Goal: Task Accomplishment & Management: Manage account settings

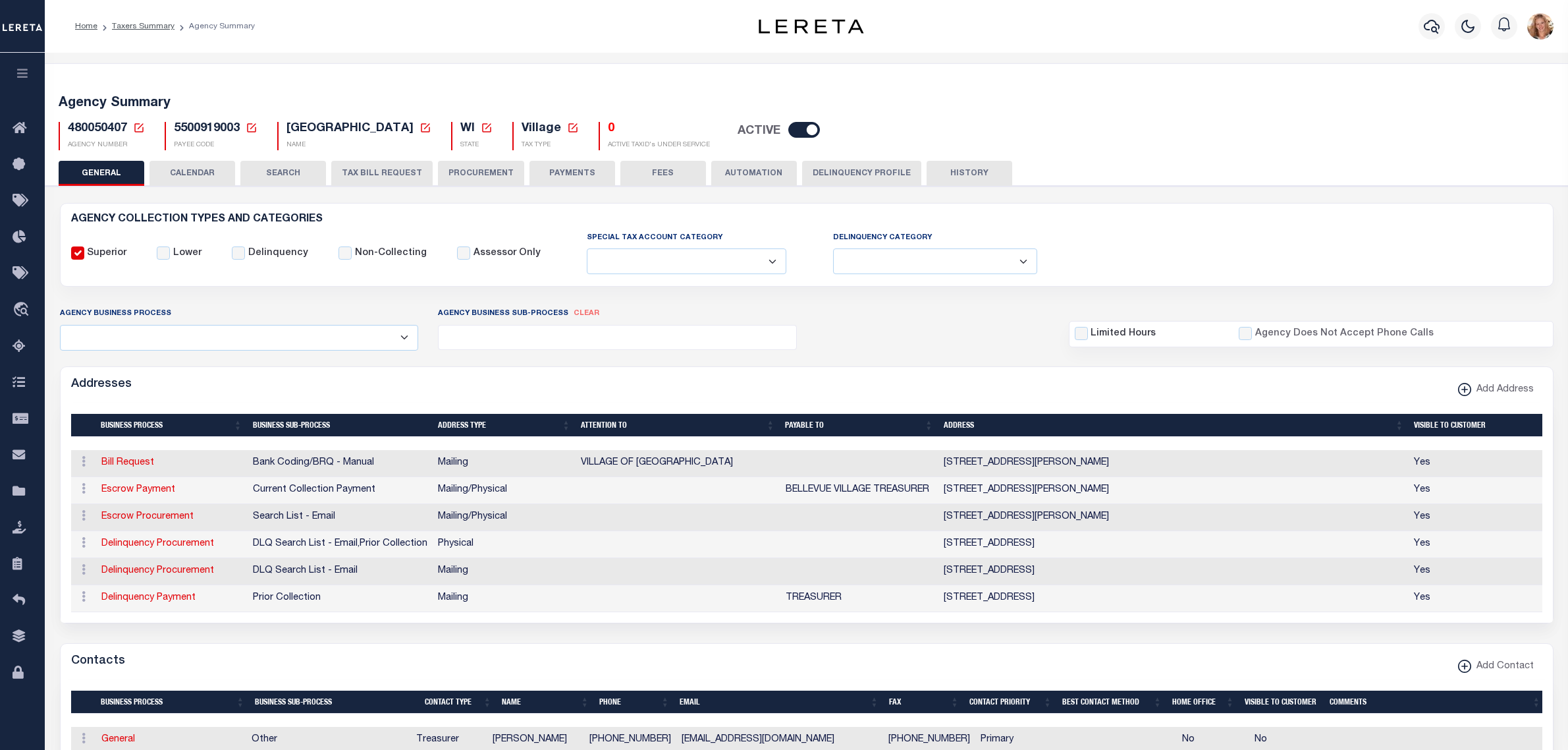
select select
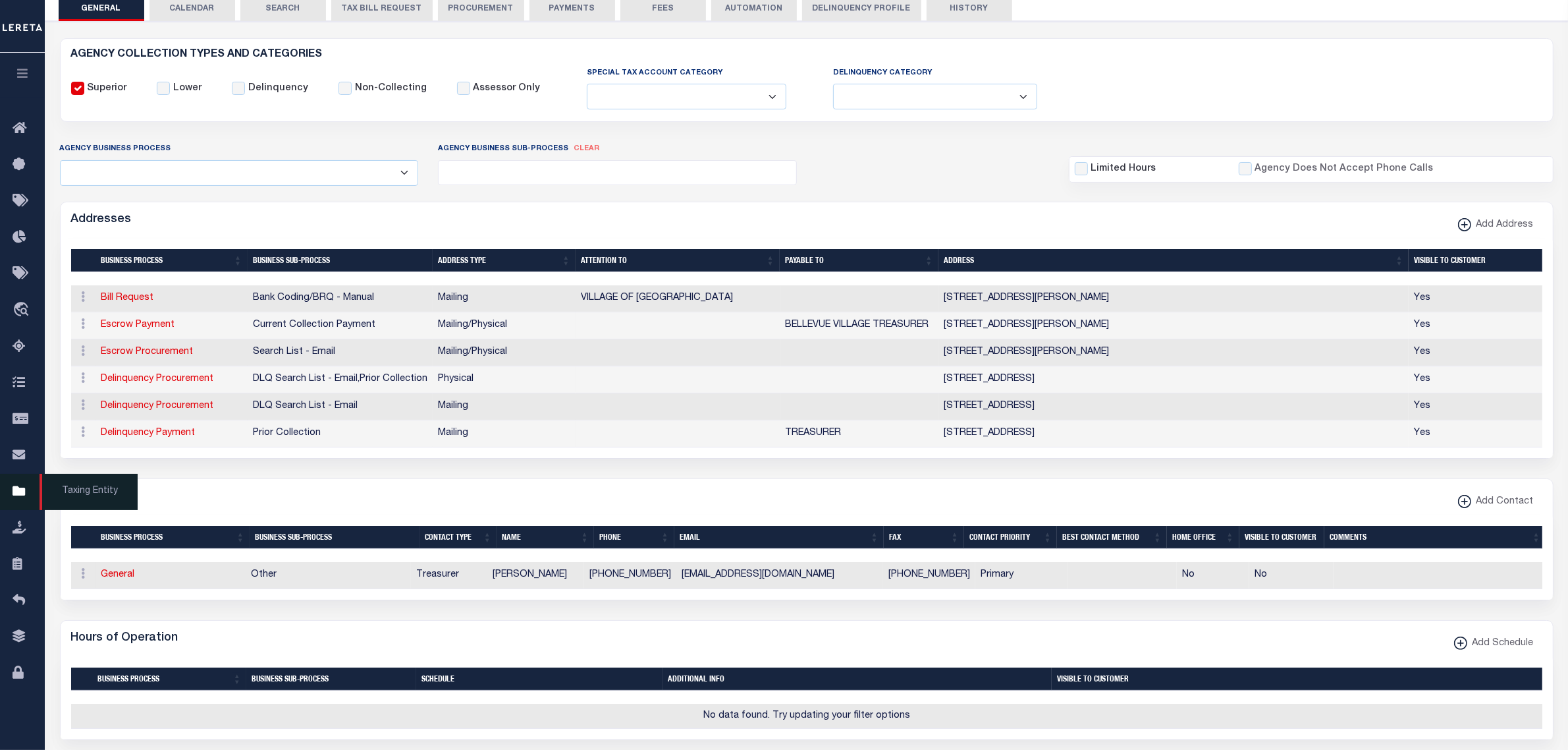
scroll to position [164, 0]
click at [14, 500] on icon at bounding box center [23, 492] width 21 height 17
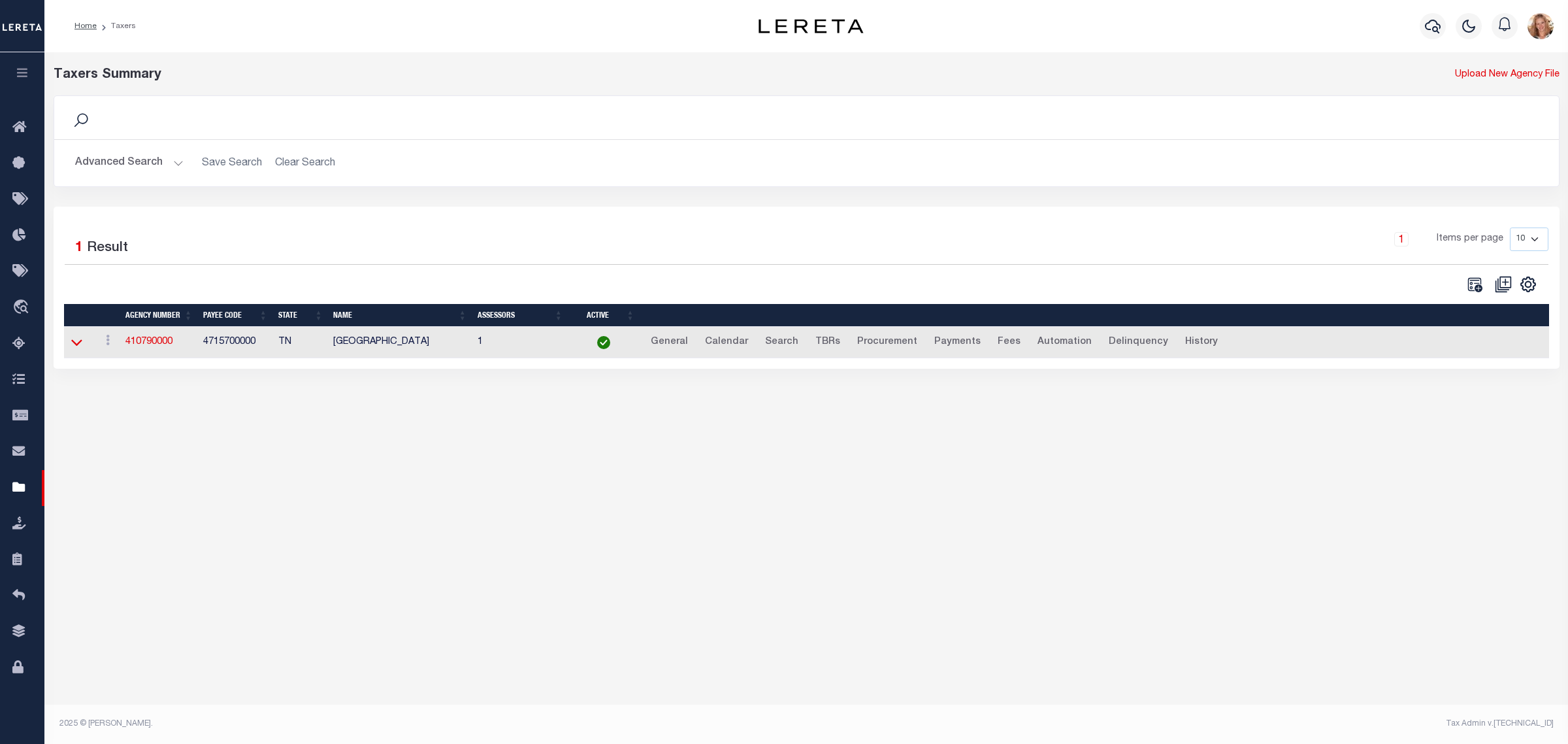
click at [72, 341] on icon at bounding box center [76, 342] width 11 height 14
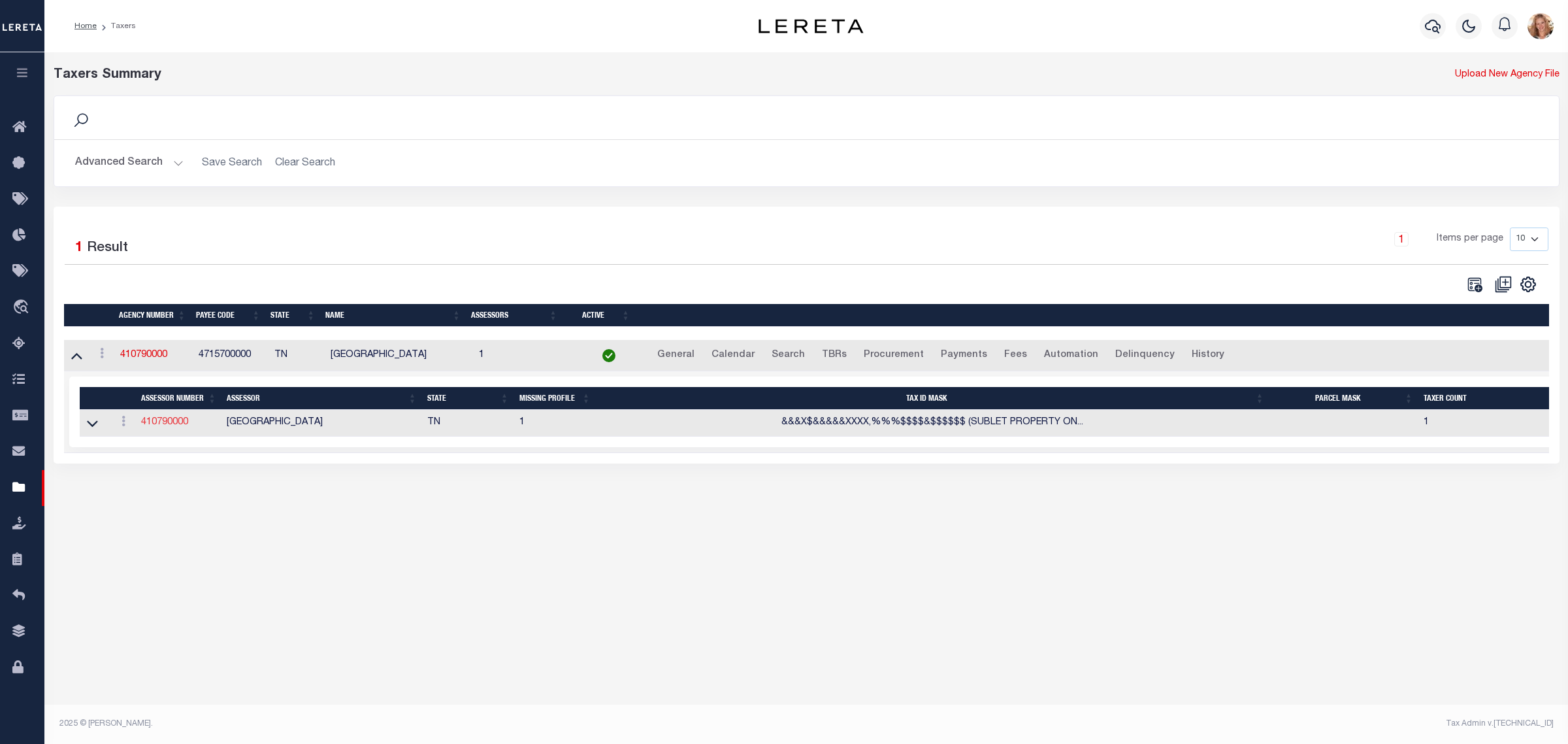
click at [161, 427] on link "410790000" at bounding box center [165, 422] width 47 height 9
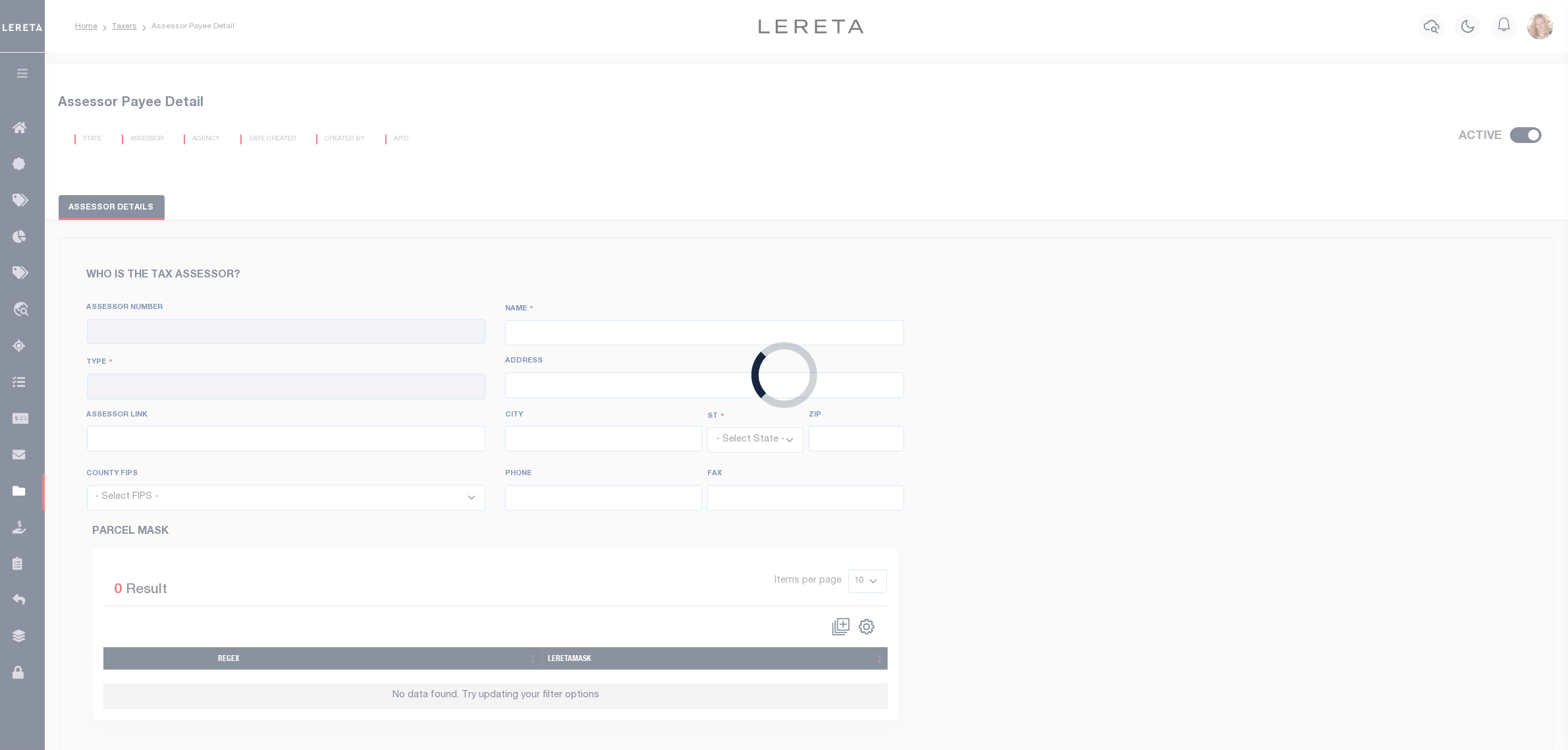
checkbox input "true"
type input "410790000"
type input "[GEOGRAPHIC_DATA]"
type input "00 - County"
type input "[STREET_ADDRESS]"
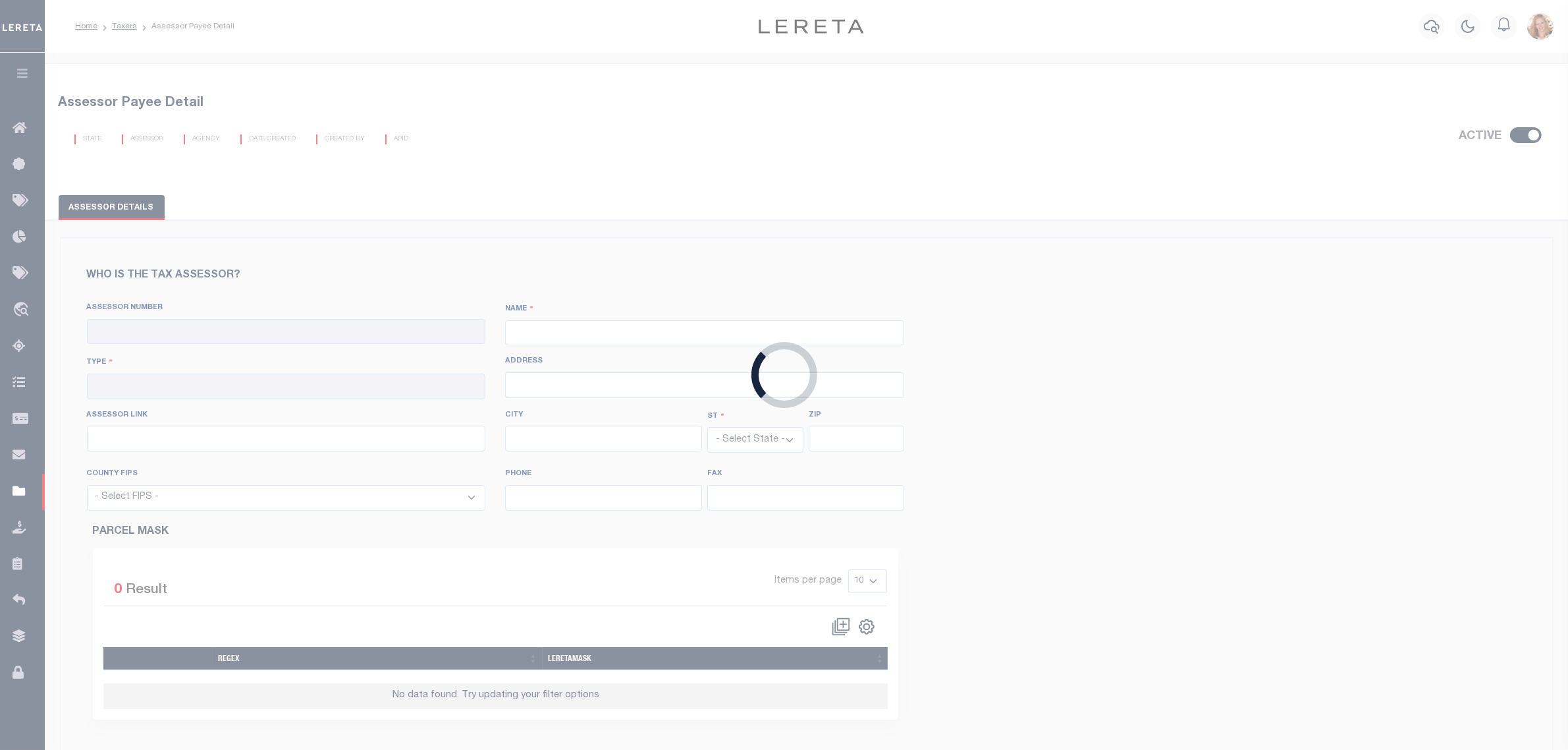
type input "[URL][DOMAIN_NAME]"
type input "[GEOGRAPHIC_DATA]"
select select "TN"
type input "38103"
select select "47157"
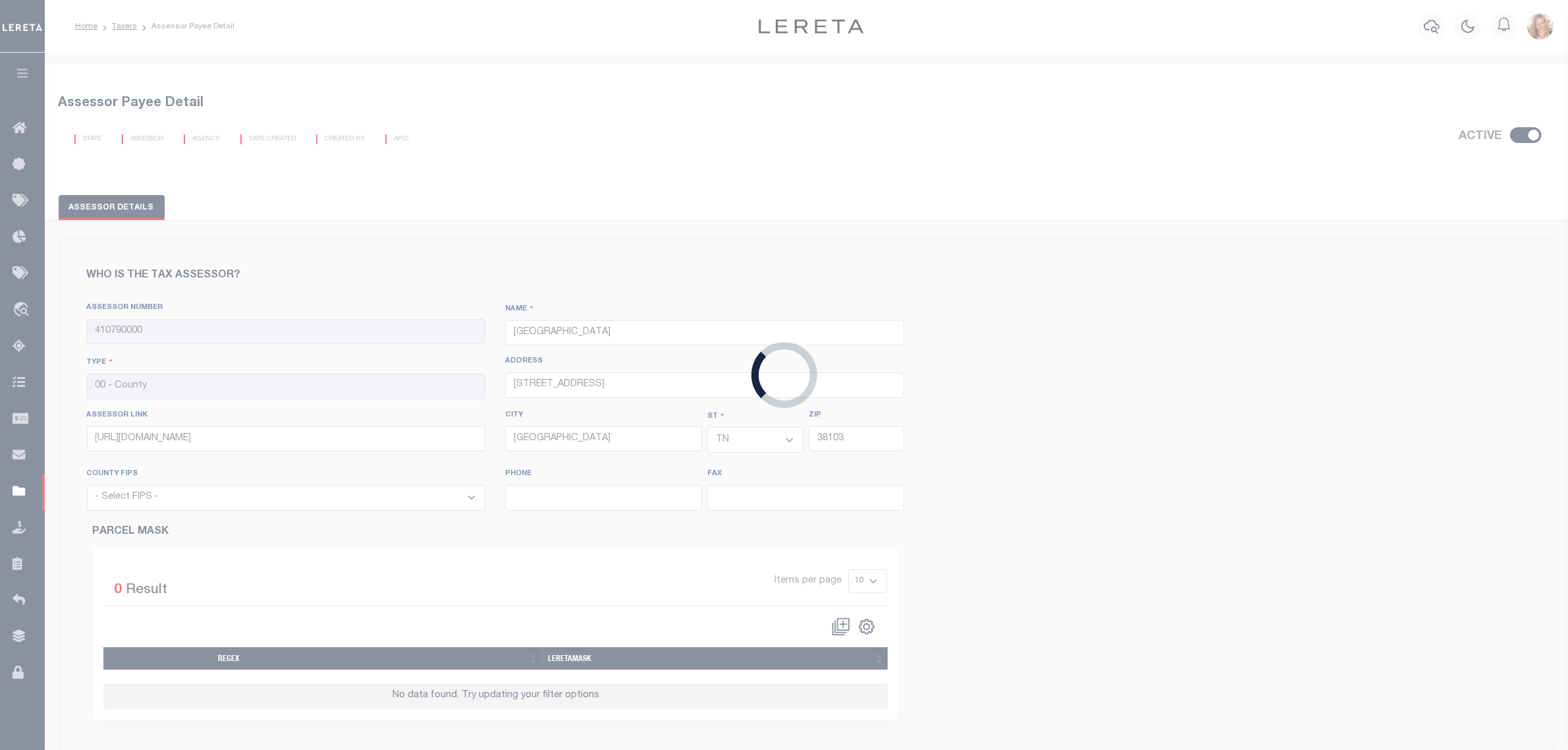
type input "[PHONE_NUMBER]"
